Goal: Navigation & Orientation: Go to known website

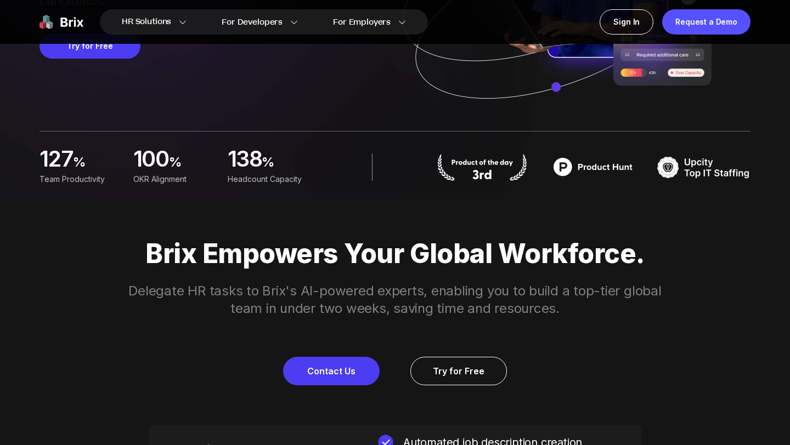
scroll to position [167, 0]
